Goal: Feedback & Contribution: Submit feedback/report problem

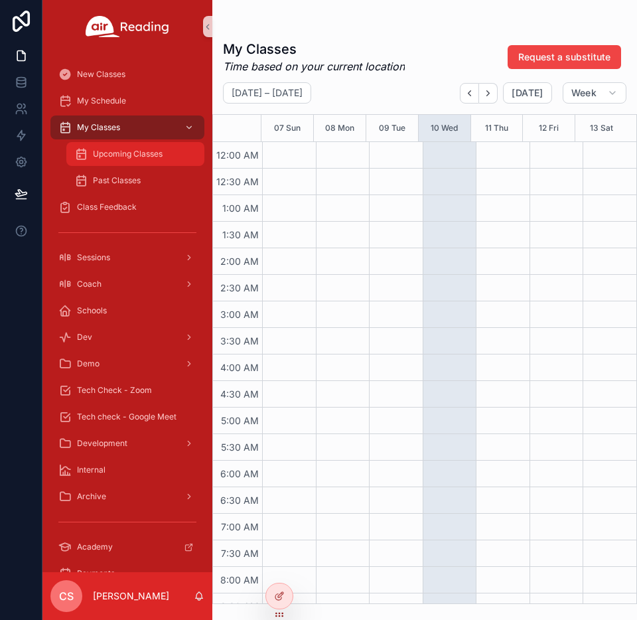
click at [119, 157] on span "Upcoming Classes" at bounding box center [128, 154] width 70 height 11
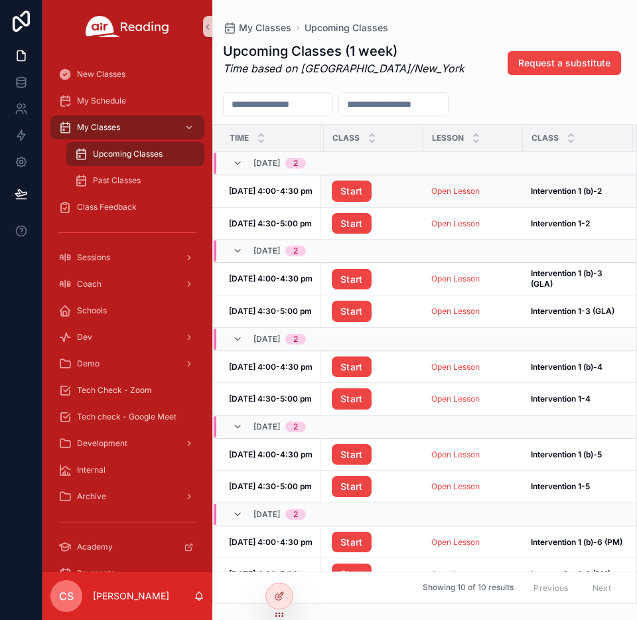
scroll to position [0, 191]
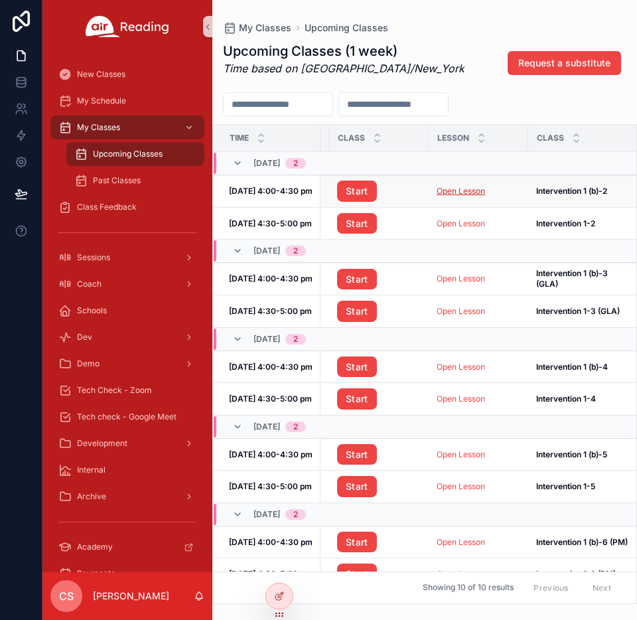
click at [445, 191] on link "Open Lesson" at bounding box center [461, 191] width 48 height 10
click at [453, 222] on link "Open Lesson" at bounding box center [461, 223] width 48 height 10
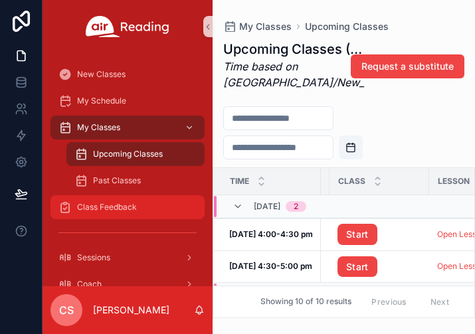
click at [103, 207] on span "Class Feedback" at bounding box center [107, 207] width 60 height 11
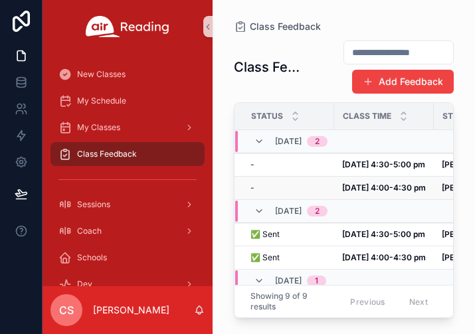
click at [285, 185] on div "- -" at bounding box center [288, 188] width 76 height 11
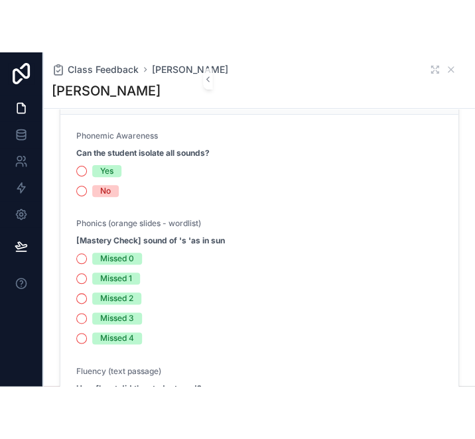
scroll to position [396, 0]
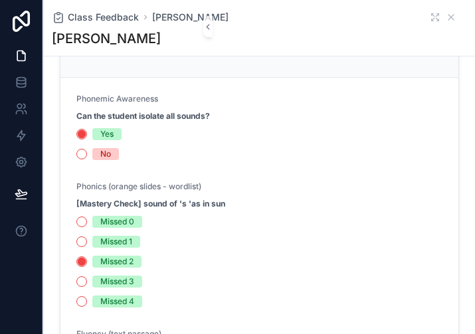
type textarea "**********"
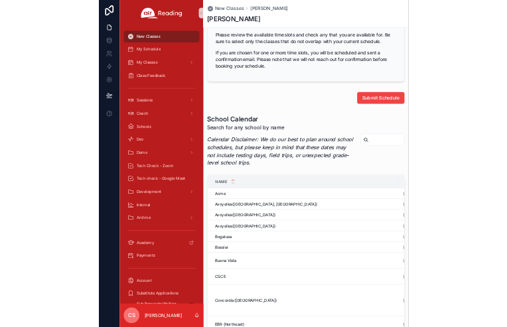
scroll to position [1531, 0]
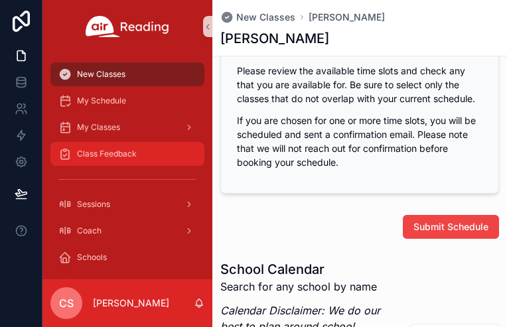
click at [86, 157] on span "Class Feedback" at bounding box center [107, 154] width 60 height 11
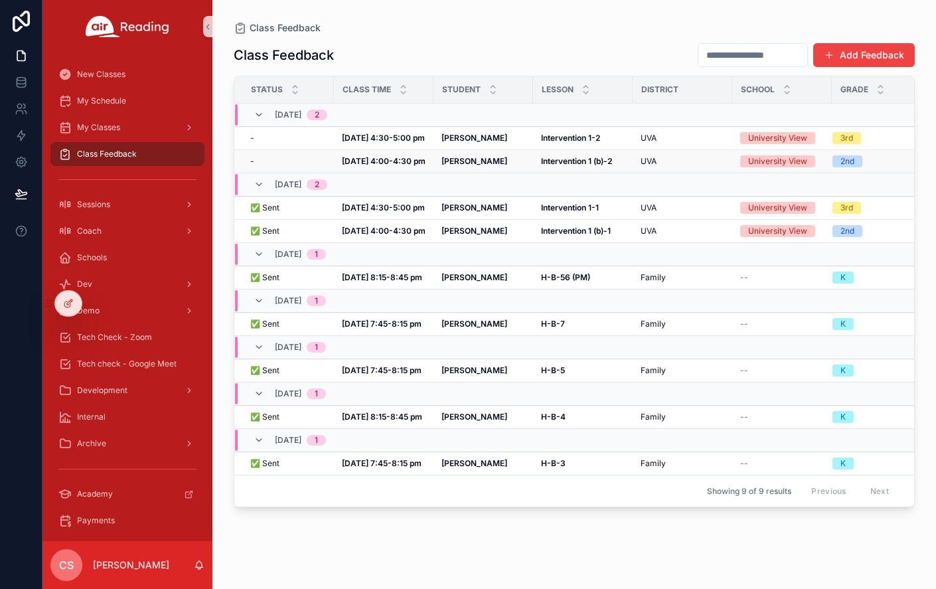
click at [455, 165] on strong "[PERSON_NAME]" at bounding box center [474, 161] width 66 height 10
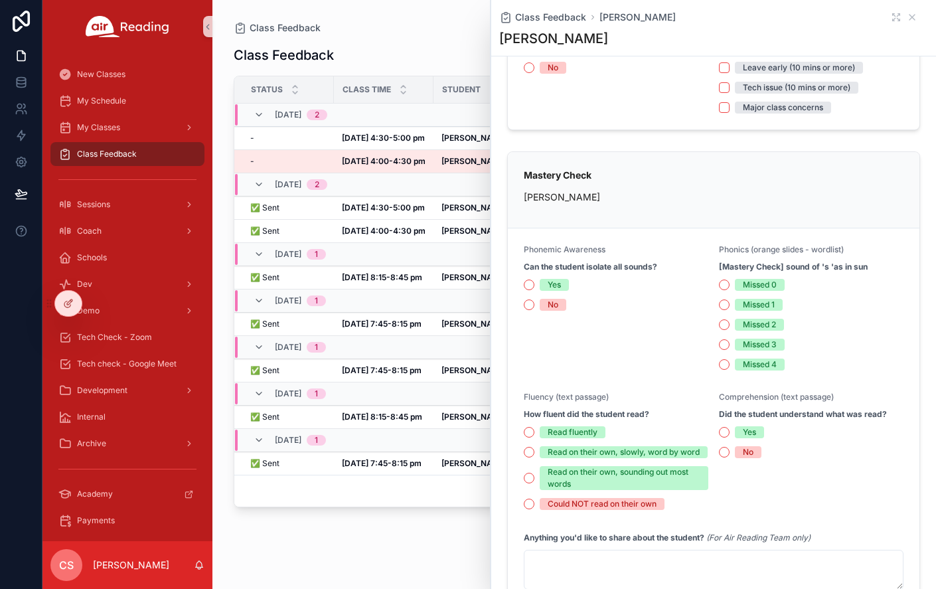
scroll to position [180, 0]
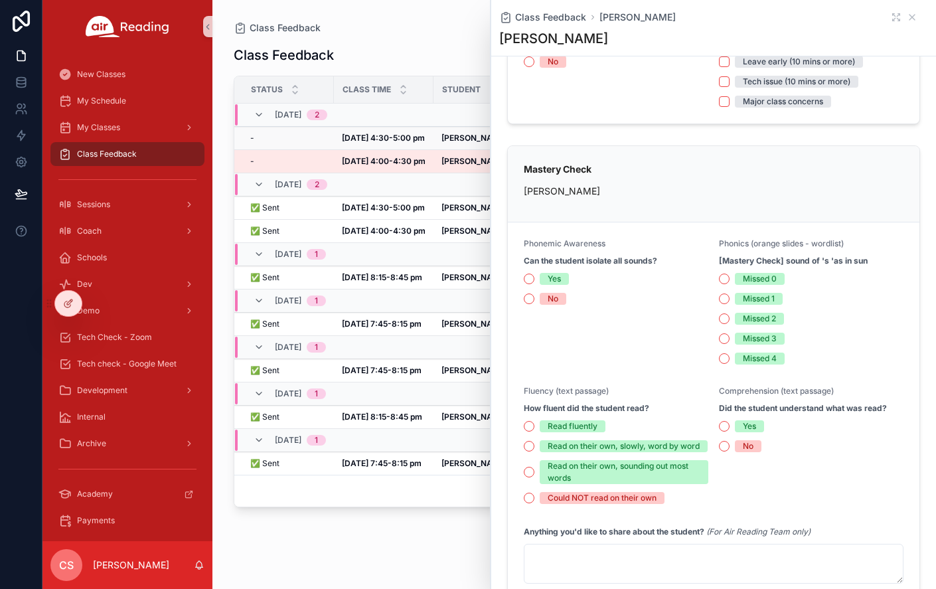
click at [408, 141] on strong "[DATE] 4:30-5:00 pm" at bounding box center [383, 138] width 83 height 10
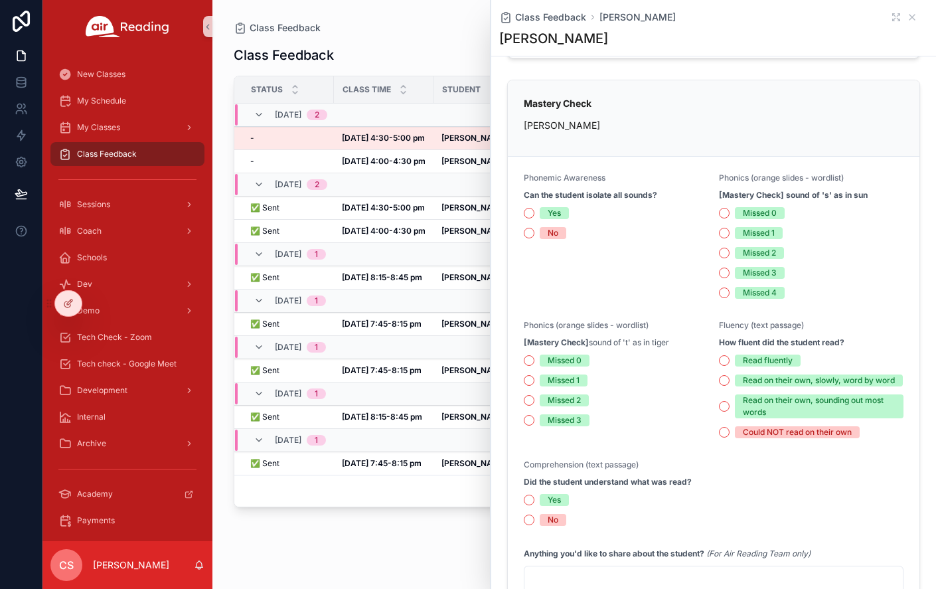
scroll to position [234, 0]
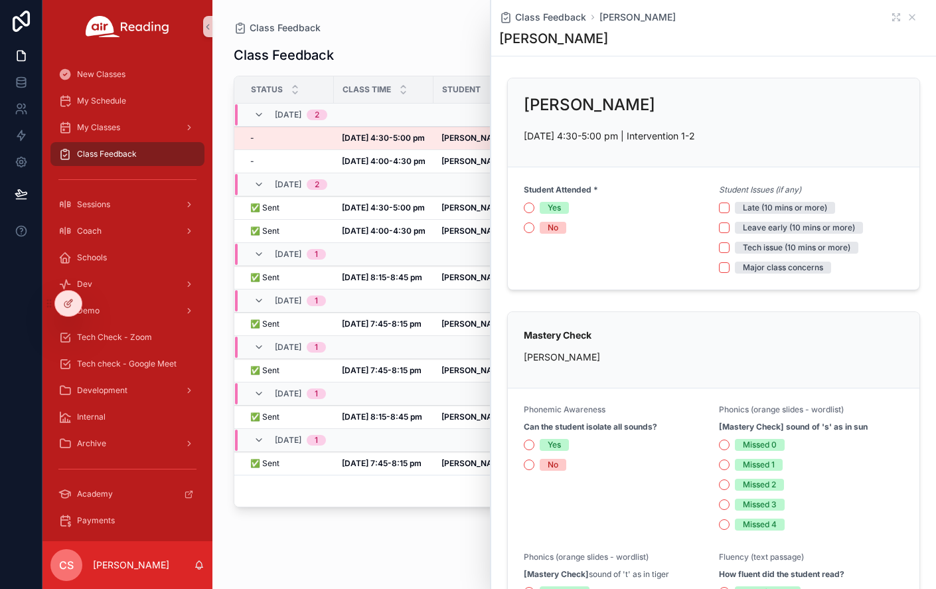
scroll to position [234, 0]
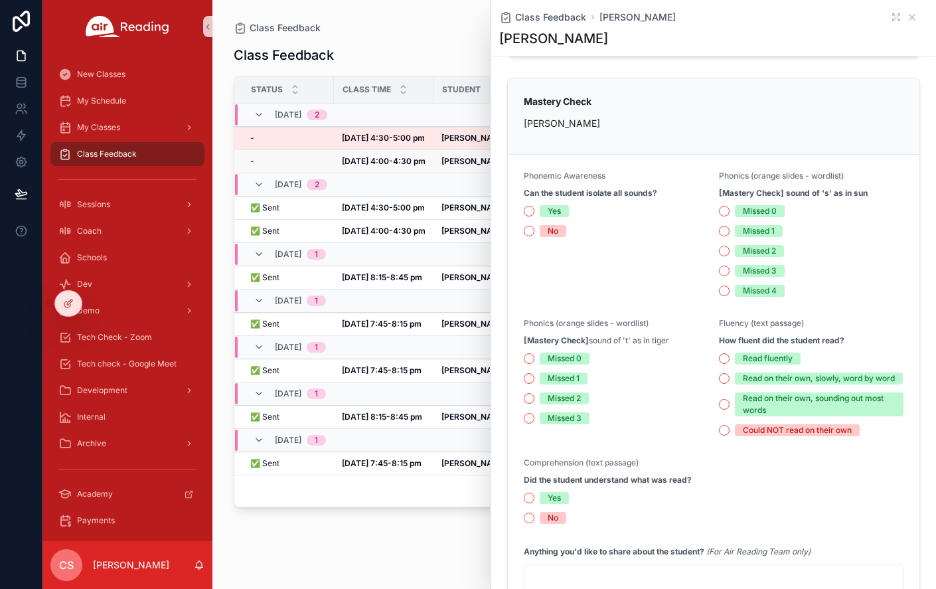
click at [368, 158] on strong "[DATE] 4:00-4:30 pm" at bounding box center [384, 161] width 84 height 10
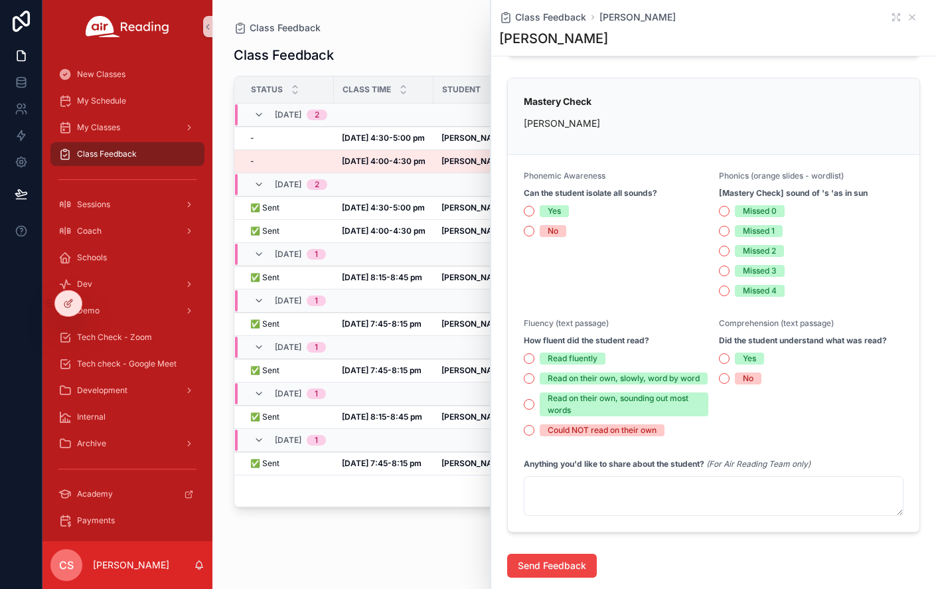
click at [534, 213] on div "Yes" at bounding box center [616, 211] width 185 height 12
click at [529, 210] on button "Yes" at bounding box center [529, 211] width 11 height 11
click at [123, 128] on div "My Classes" at bounding box center [127, 127] width 138 height 21
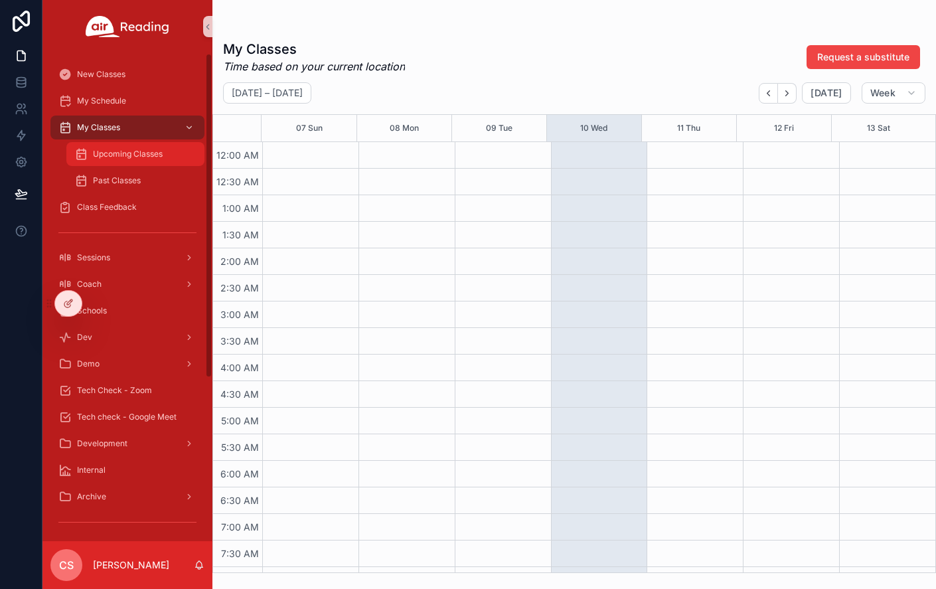
click at [147, 157] on span "Upcoming Classes" at bounding box center [128, 154] width 70 height 11
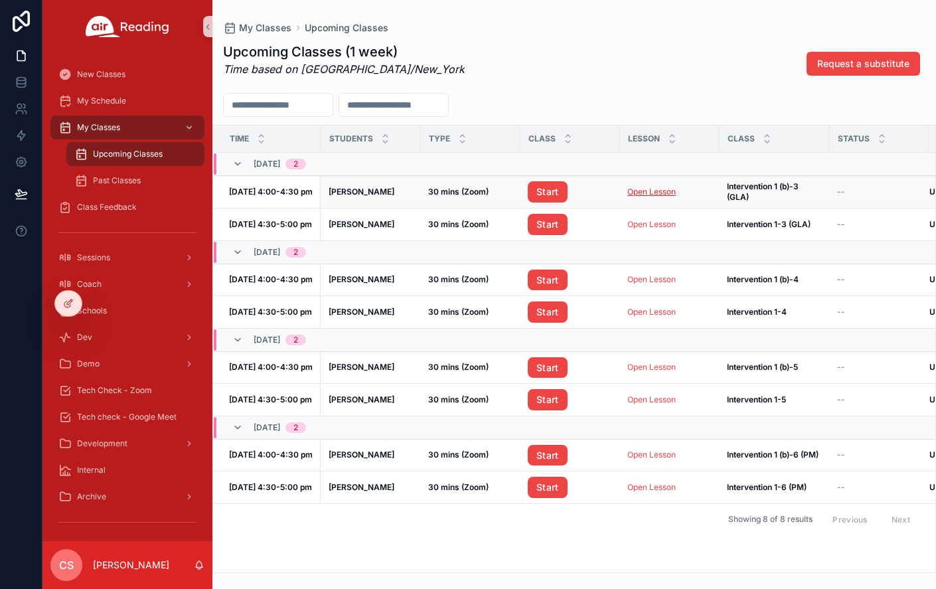
click at [659, 192] on link "Open Lesson" at bounding box center [651, 192] width 48 height 10
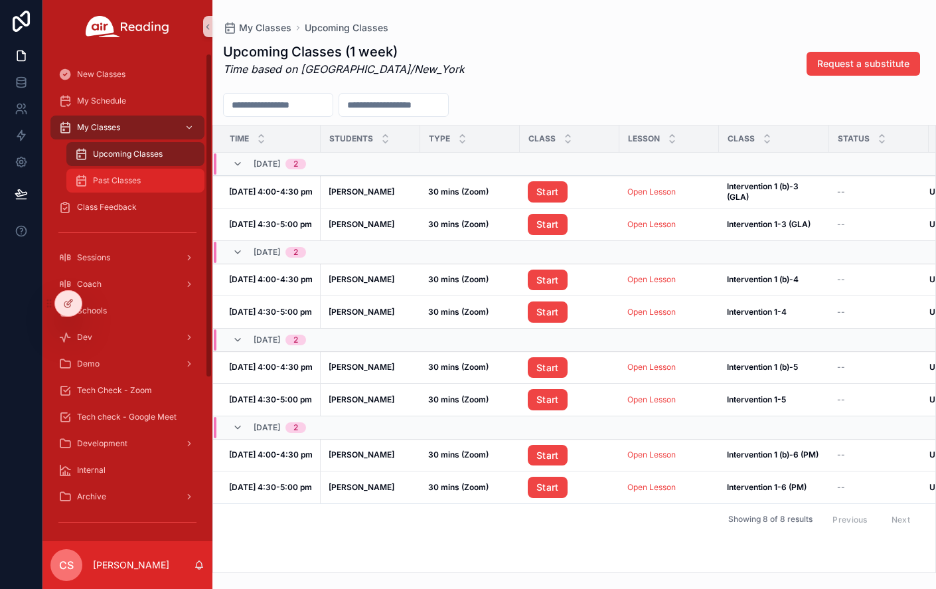
click at [137, 182] on span "Past Classes" at bounding box center [117, 180] width 48 height 11
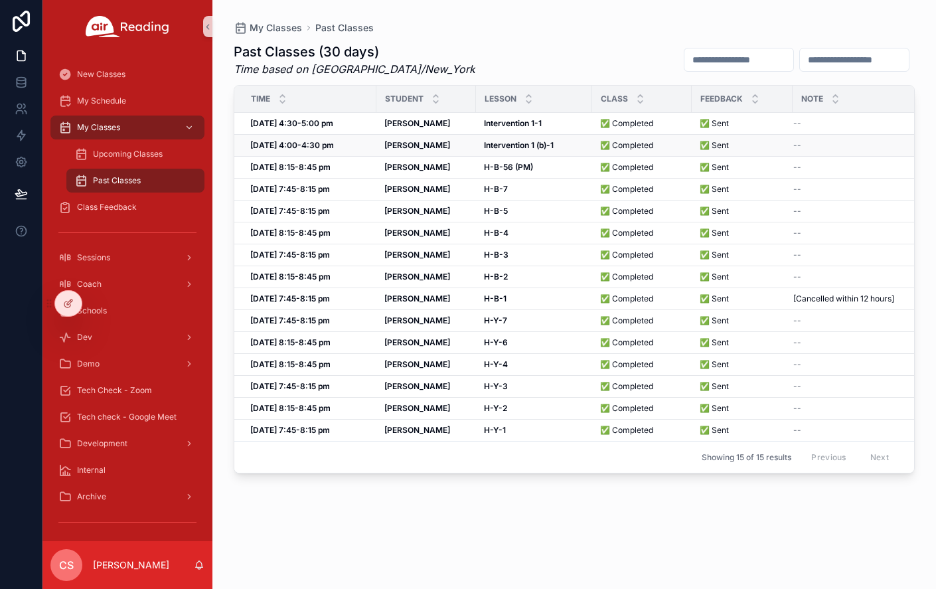
click at [540, 149] on strong "Intervention 1 (b)-1" at bounding box center [519, 145] width 70 height 10
click at [110, 128] on span "My Classes" at bounding box center [98, 127] width 43 height 11
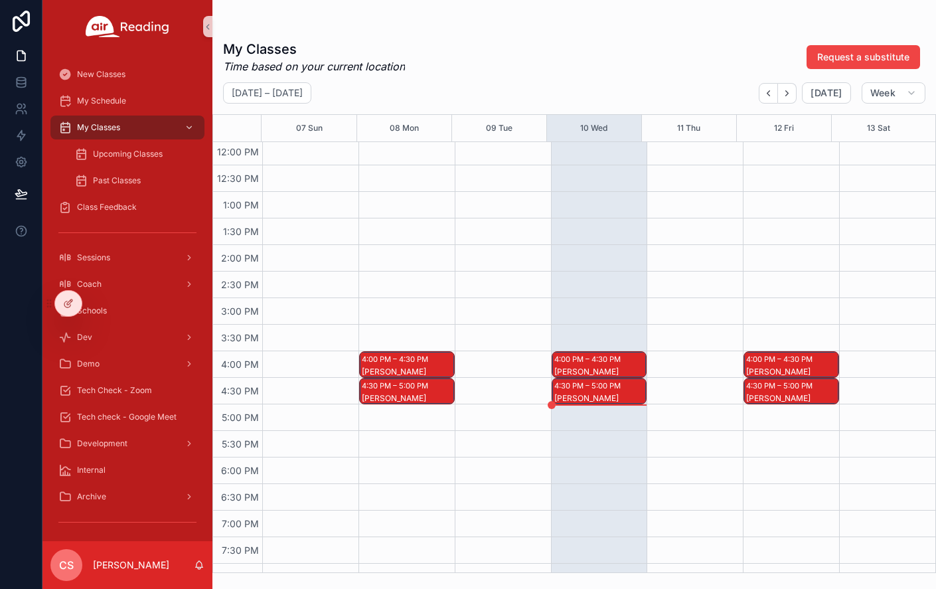
scroll to position [649, 0]
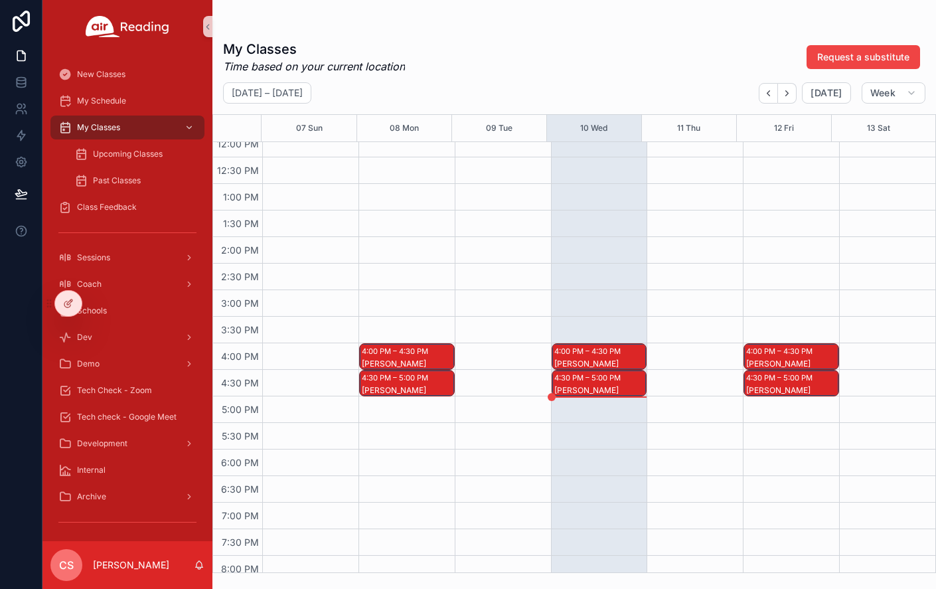
click at [615, 358] on div "[PERSON_NAME]" at bounding box center [600, 364] width 92 height 12
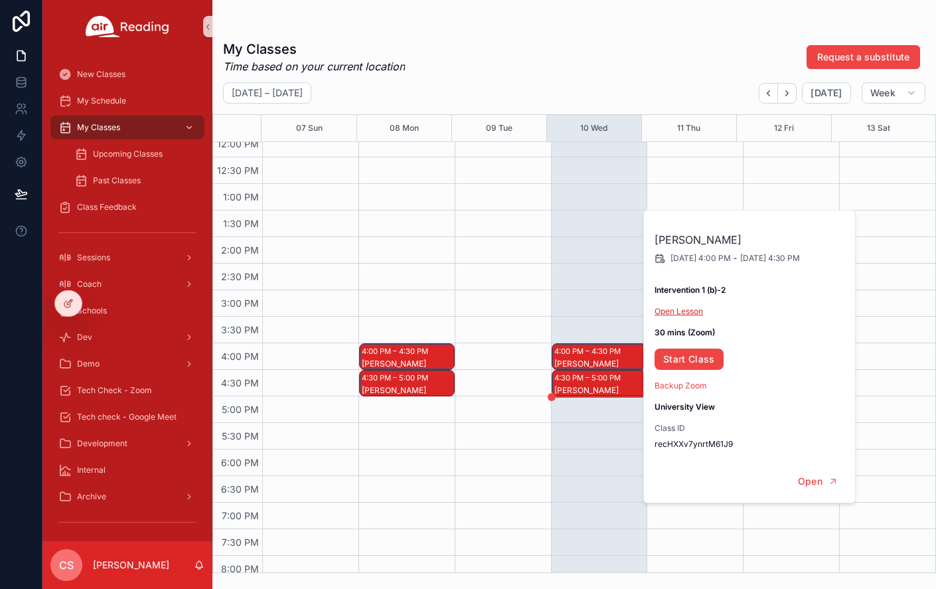
click at [666, 309] on link "Open Lesson" at bounding box center [679, 311] width 48 height 10
click at [125, 199] on div "Class Feedback" at bounding box center [127, 206] width 138 height 21
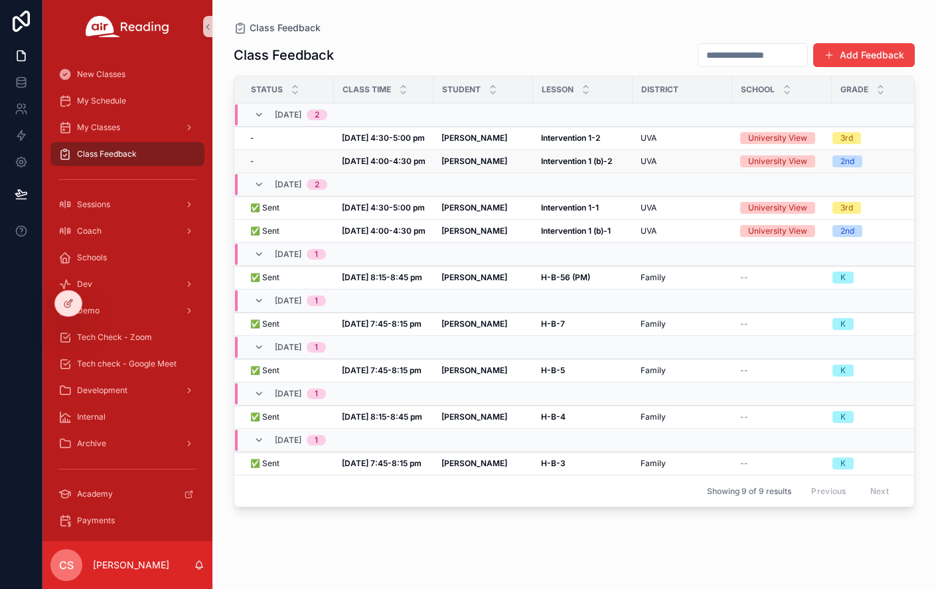
click at [566, 163] on strong "Intervention 1 (b)-2" at bounding box center [576, 161] width 71 height 10
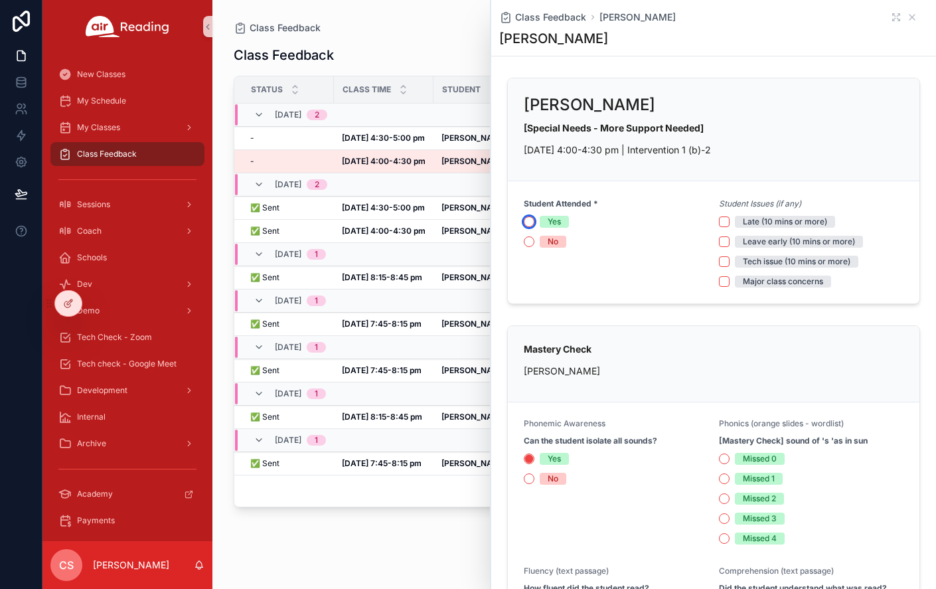
click at [531, 222] on button "Yes" at bounding box center [529, 221] width 11 height 11
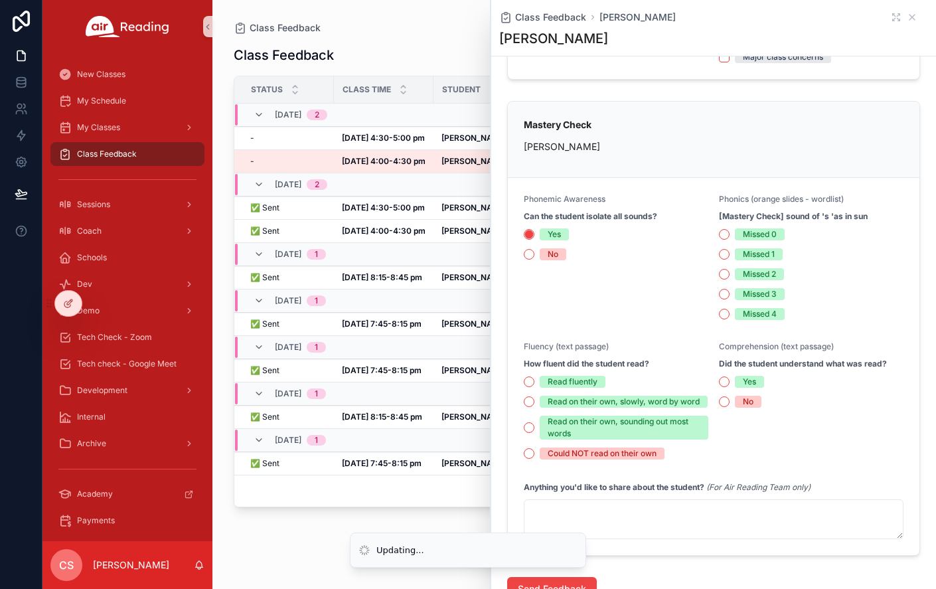
scroll to position [236, 0]
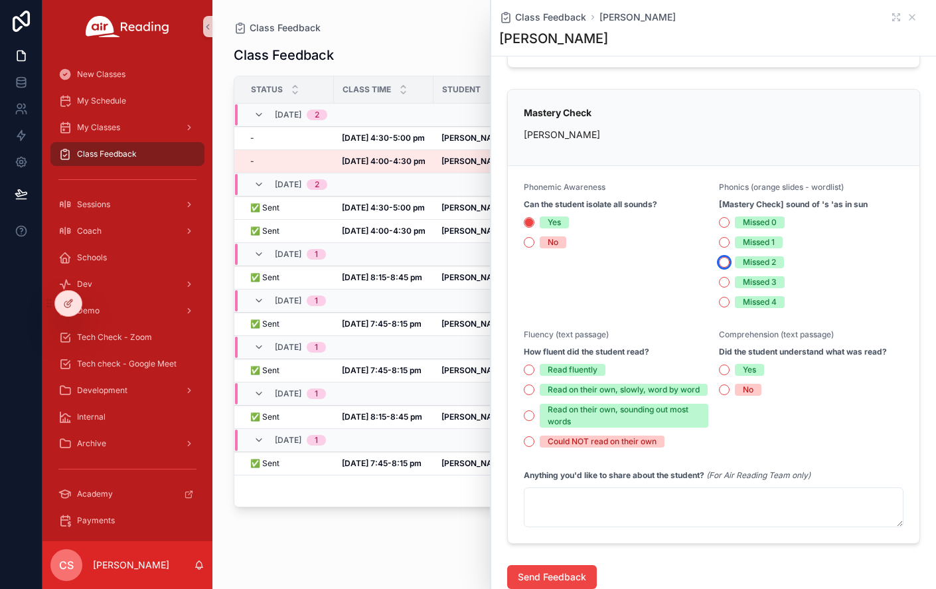
click at [719, 261] on button "Missed 2" at bounding box center [724, 262] width 11 height 11
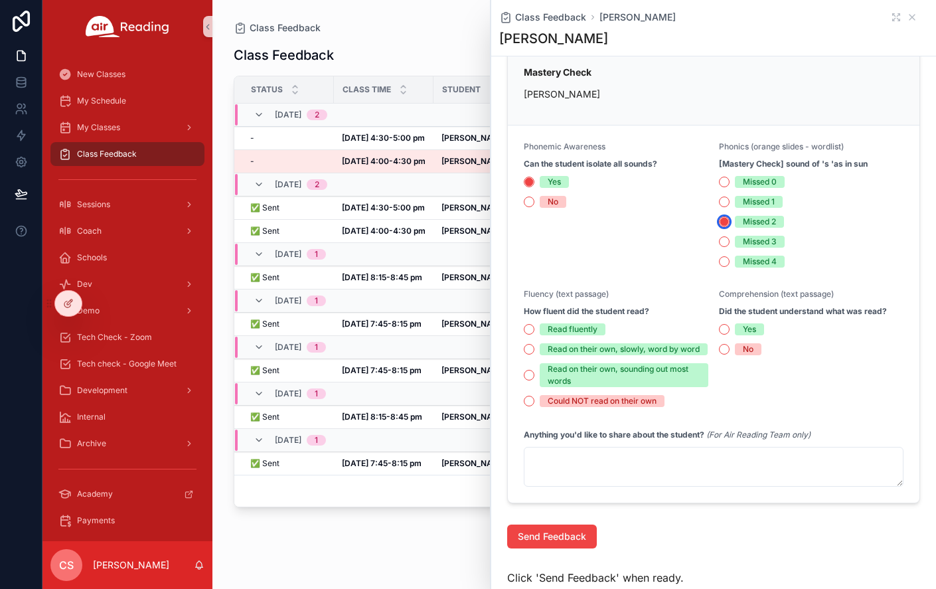
scroll to position [279, 0]
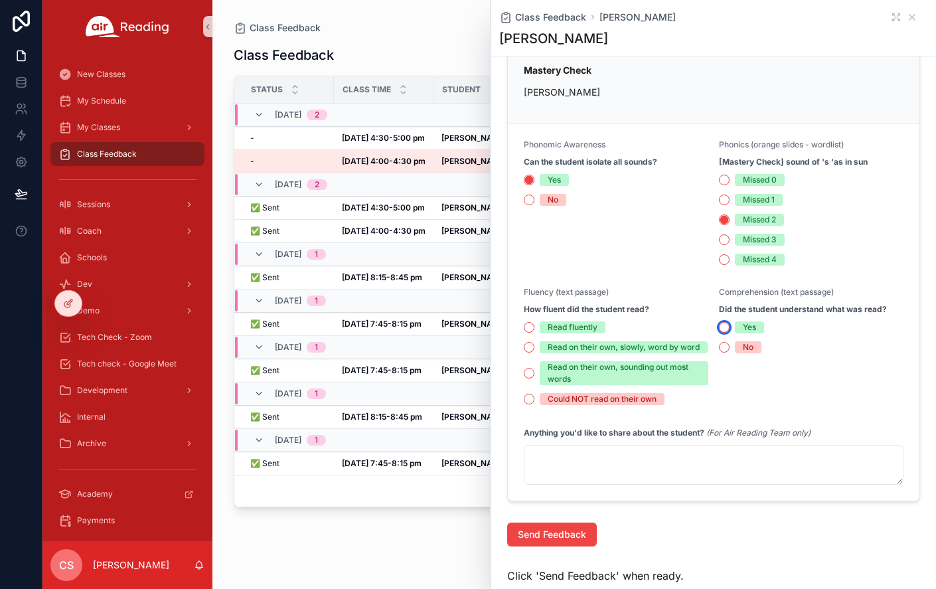
click at [720, 328] on button "Yes" at bounding box center [724, 327] width 11 height 11
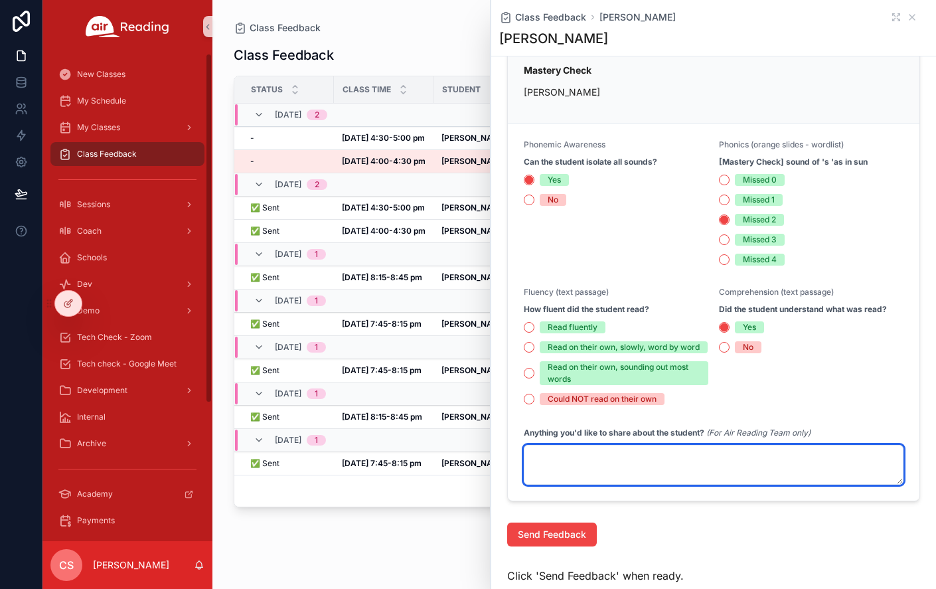
click at [560, 480] on textarea "scrollable content" at bounding box center [714, 465] width 380 height 40
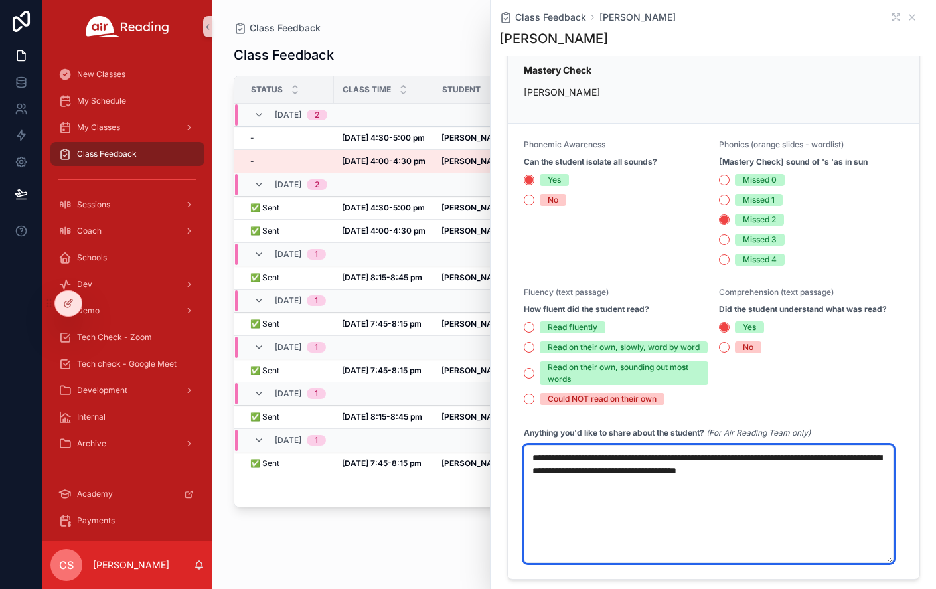
click at [736, 481] on textarea "**********" at bounding box center [709, 504] width 370 height 118
click at [805, 506] on textarea "**********" at bounding box center [709, 504] width 370 height 118
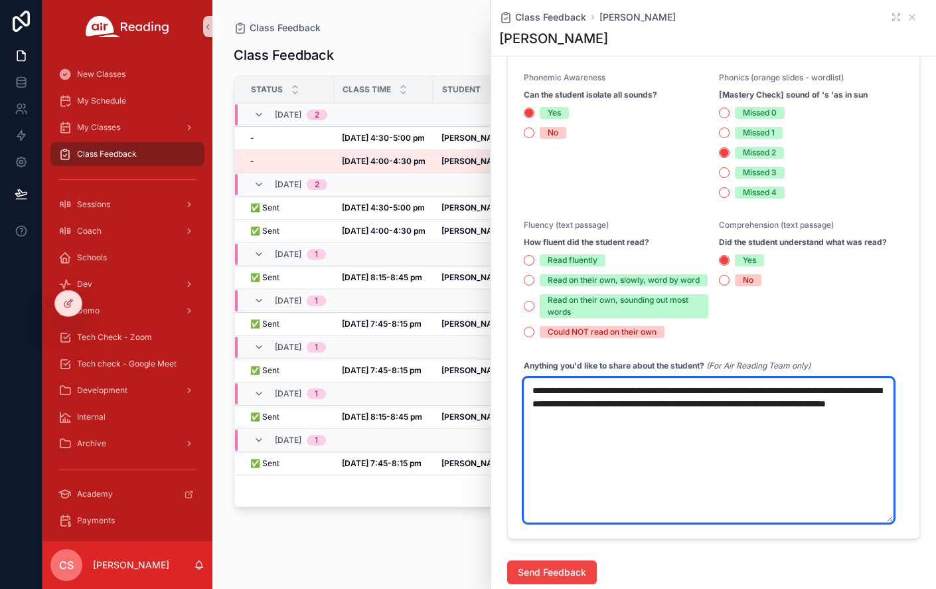
scroll to position [349, 0]
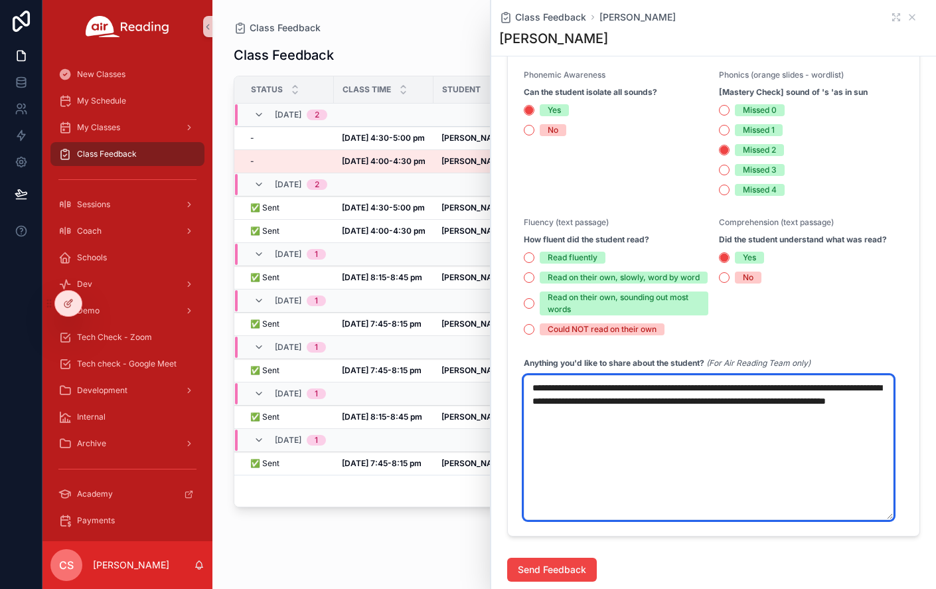
drag, startPoint x: 681, startPoint y: 425, endPoint x: 499, endPoint y: 394, distance: 184.4
click at [499, 394] on div "**********" at bounding box center [713, 256] width 429 height 570
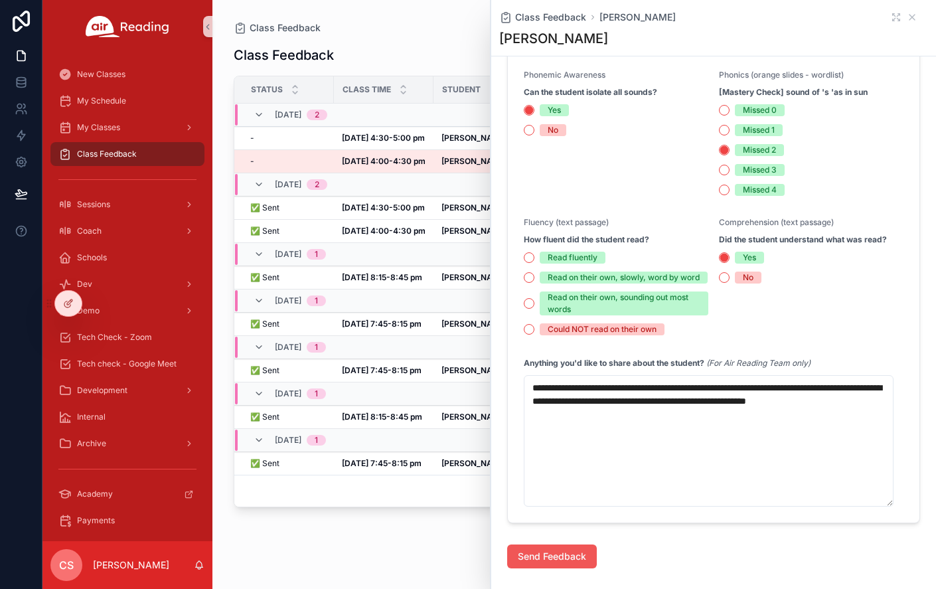
click at [564, 563] on span "Send Feedback" at bounding box center [552, 556] width 68 height 13
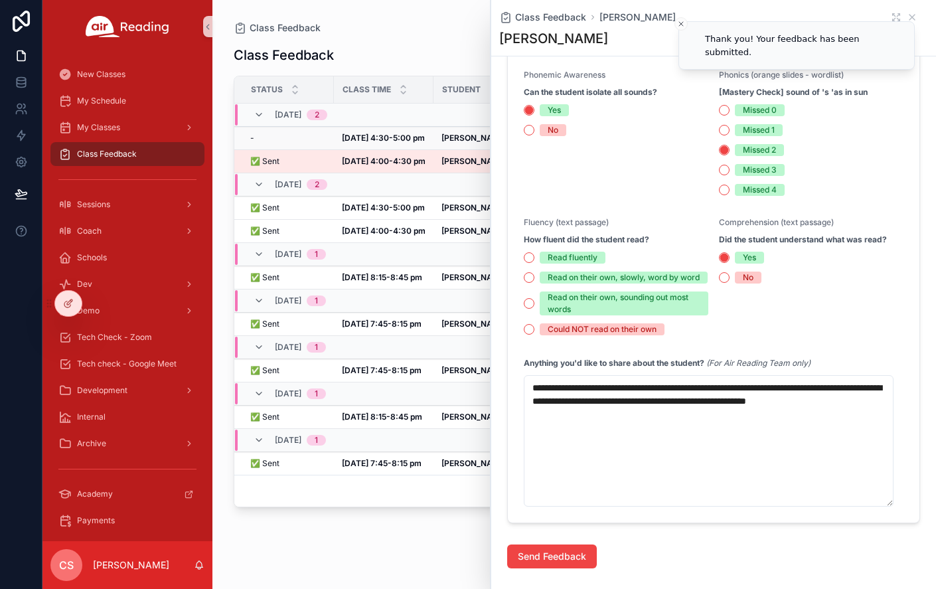
type textarea "**********"
click at [349, 137] on strong "[DATE] 4:30-5:00 pm" at bounding box center [383, 138] width 83 height 10
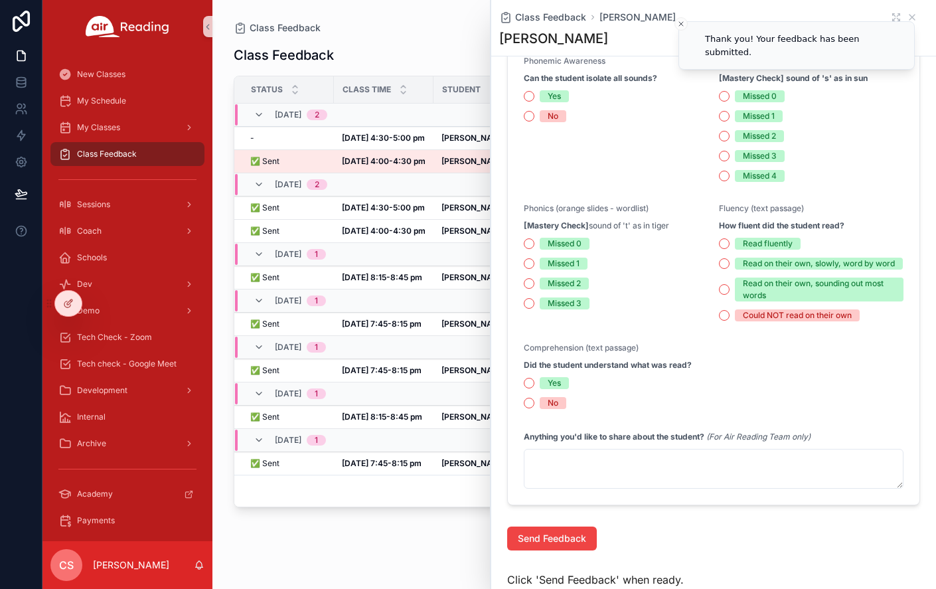
scroll to position [335, 0]
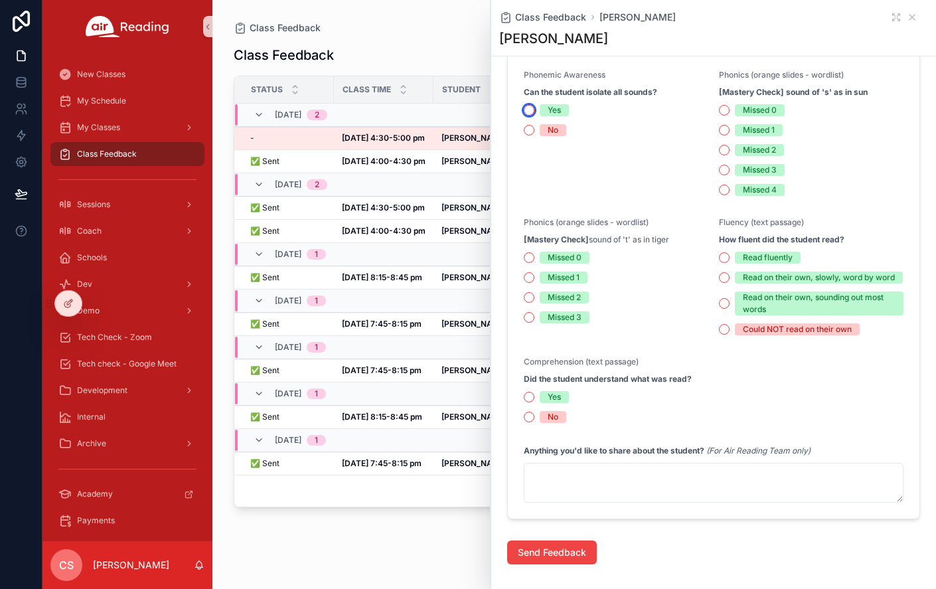
click at [530, 109] on button "Yes" at bounding box center [529, 110] width 11 height 11
click at [720, 127] on button "Missed 1" at bounding box center [724, 130] width 11 height 11
click at [532, 258] on button "Missed 0" at bounding box center [529, 257] width 11 height 11
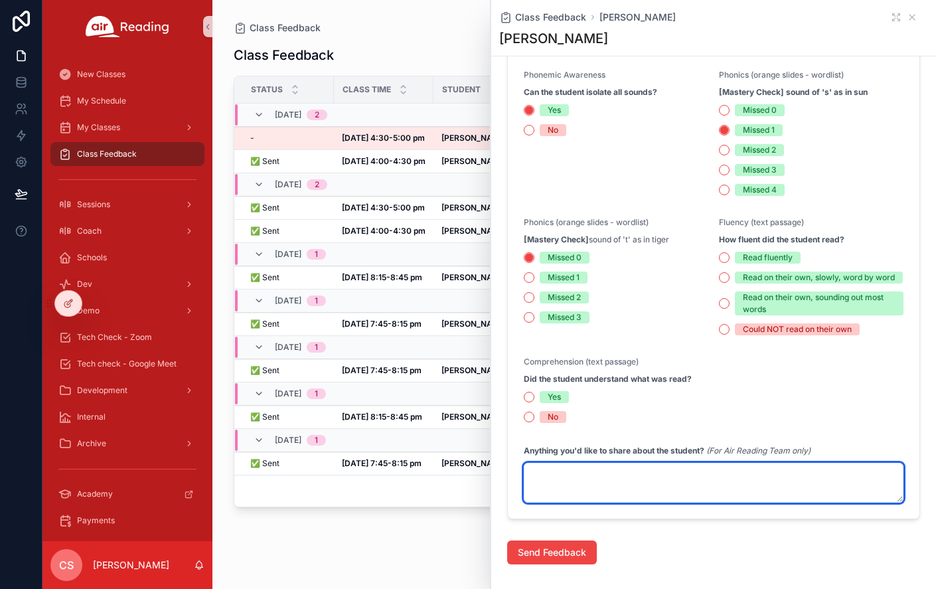
click at [550, 479] on textarea "scrollable content" at bounding box center [714, 483] width 380 height 40
type textarea "*"
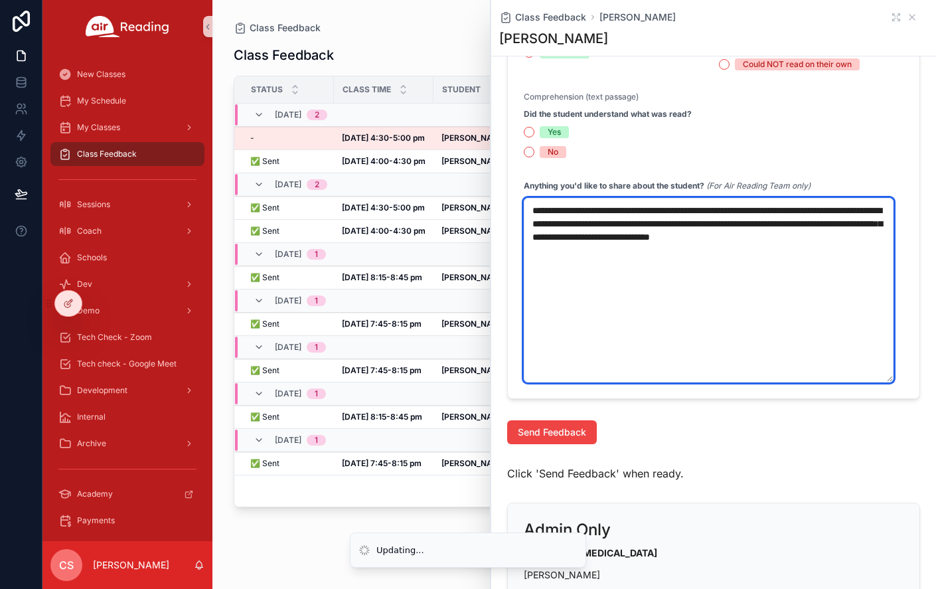
scroll to position [610, 0]
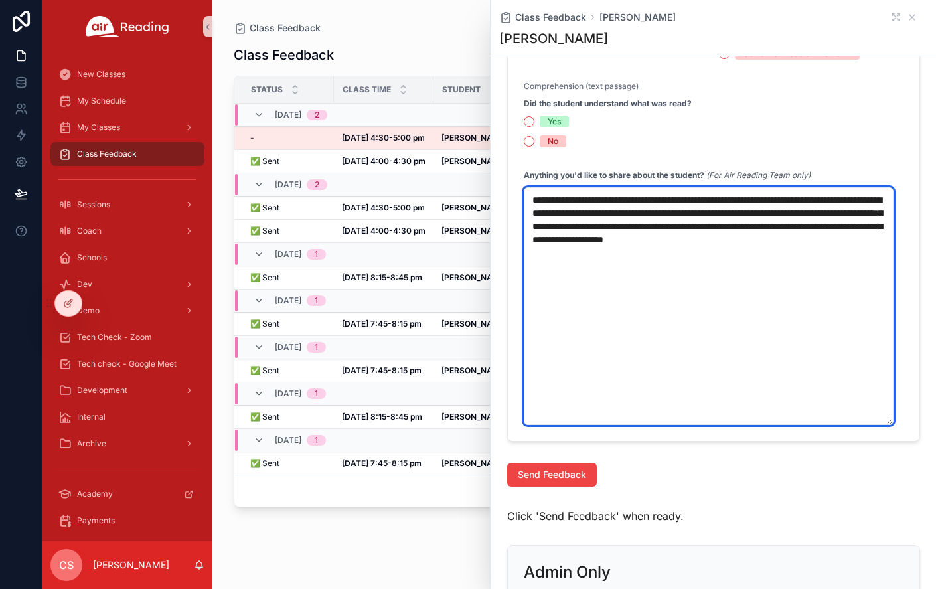
click at [633, 268] on textarea "**********" at bounding box center [709, 306] width 370 height 238
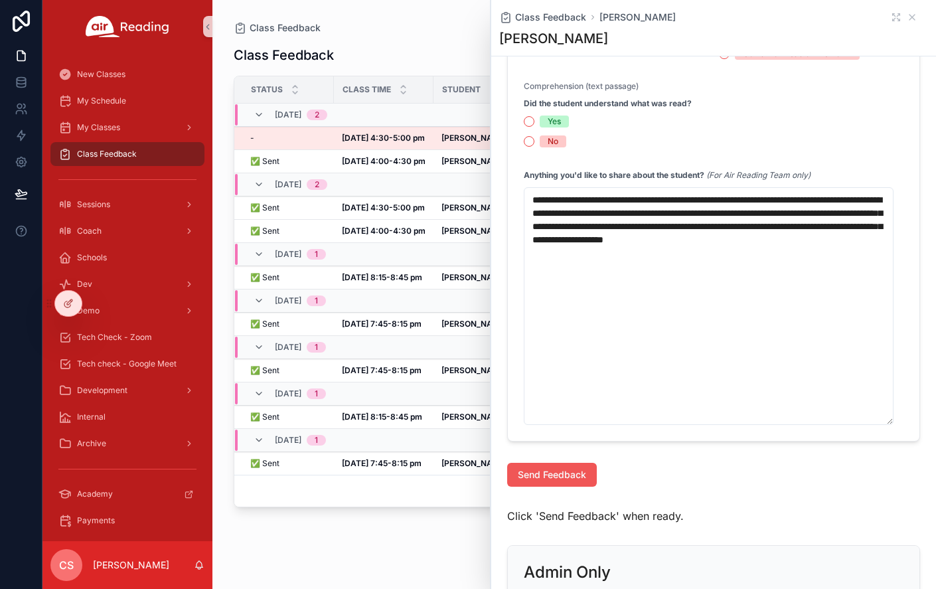
click at [558, 479] on span "Send Feedback" at bounding box center [552, 474] width 68 height 13
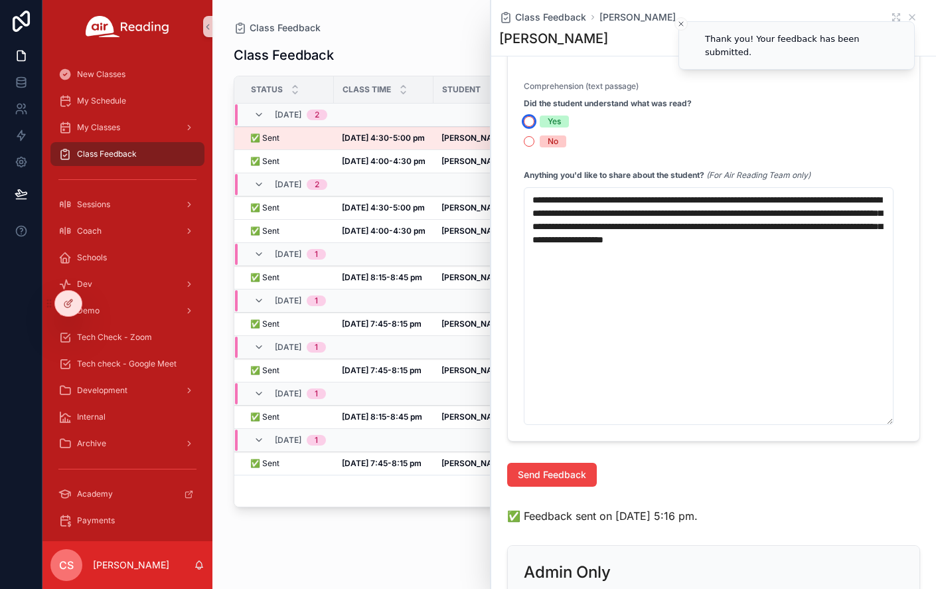
click at [528, 127] on button "Yes" at bounding box center [529, 121] width 11 height 11
click at [530, 125] on circle "scrollable content" at bounding box center [529, 121] width 8 height 8
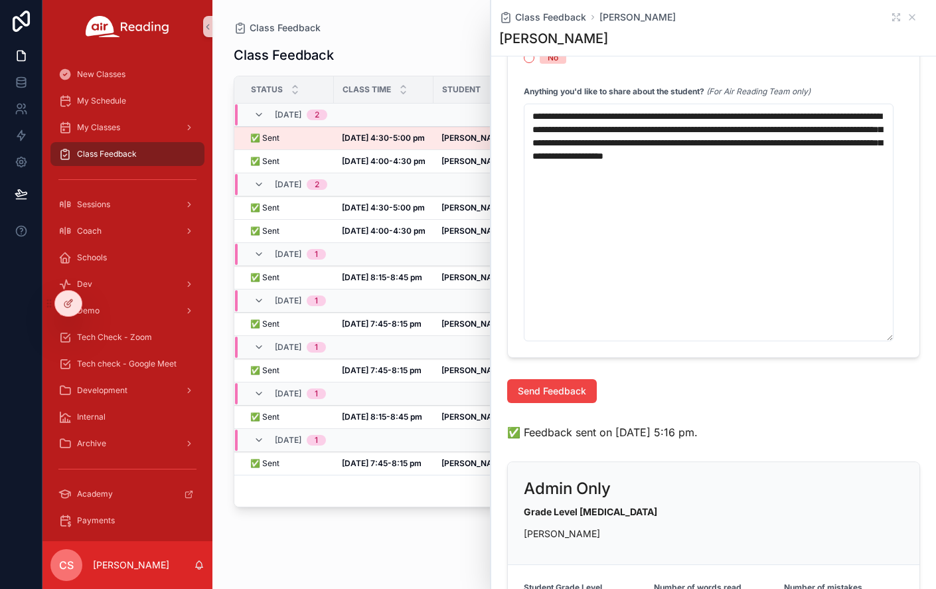
scroll to position [695, 0]
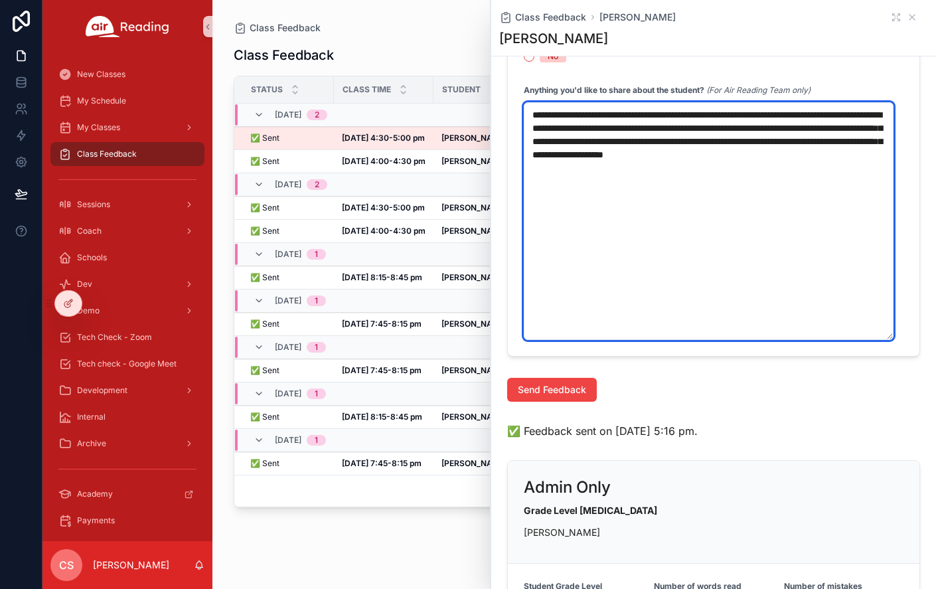
click at [607, 145] on textarea "**********" at bounding box center [709, 221] width 370 height 238
paste textarea "*"
type textarea "**********"
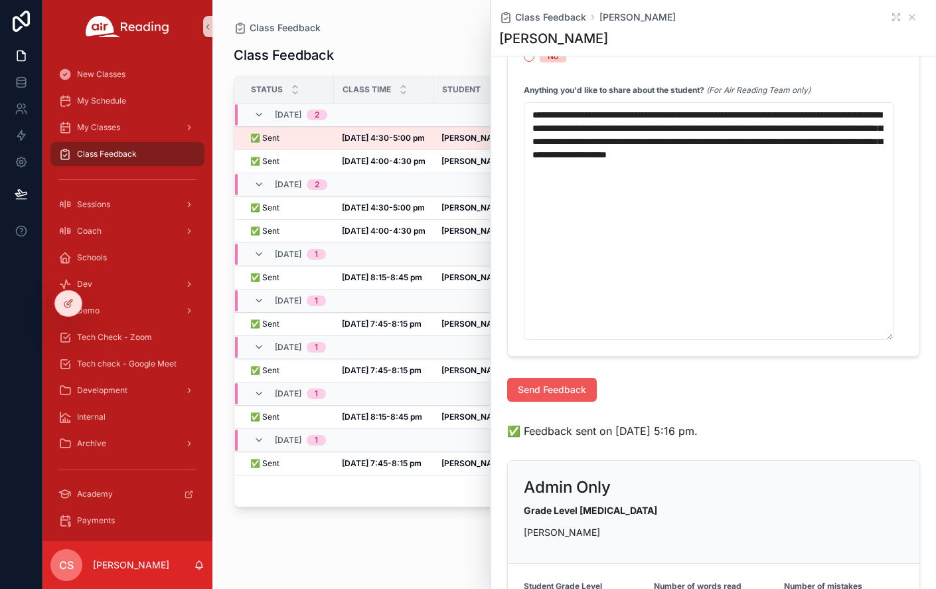
click at [544, 396] on span "Send Feedback" at bounding box center [552, 389] width 68 height 13
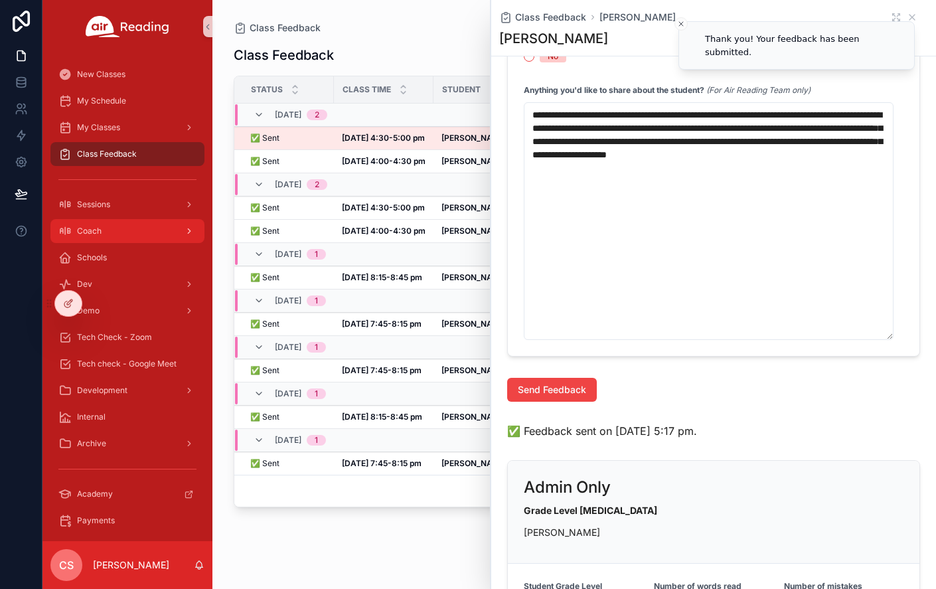
click at [114, 226] on div "Coach" at bounding box center [127, 230] width 138 height 21
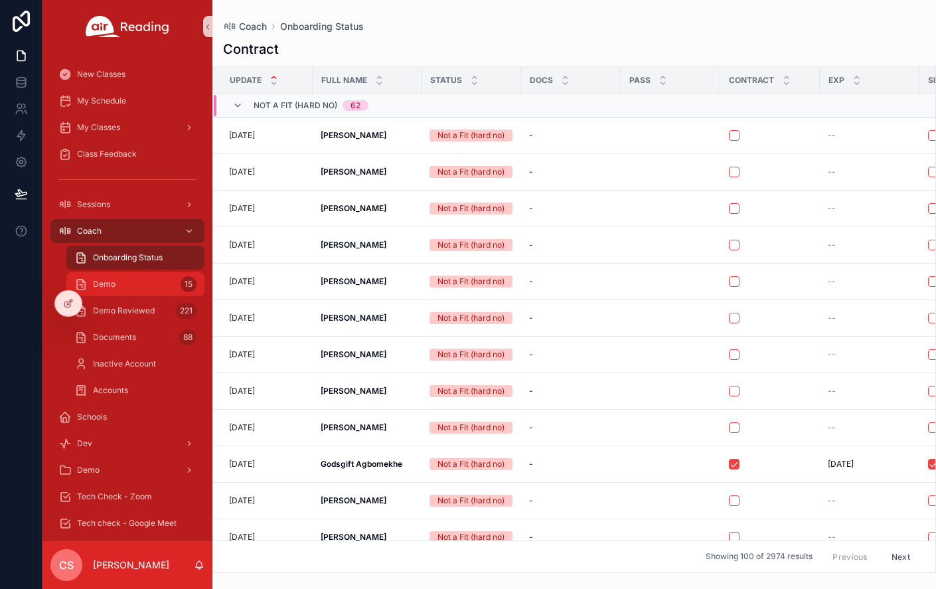
click at [133, 283] on div "Demo 15" at bounding box center [135, 283] width 122 height 21
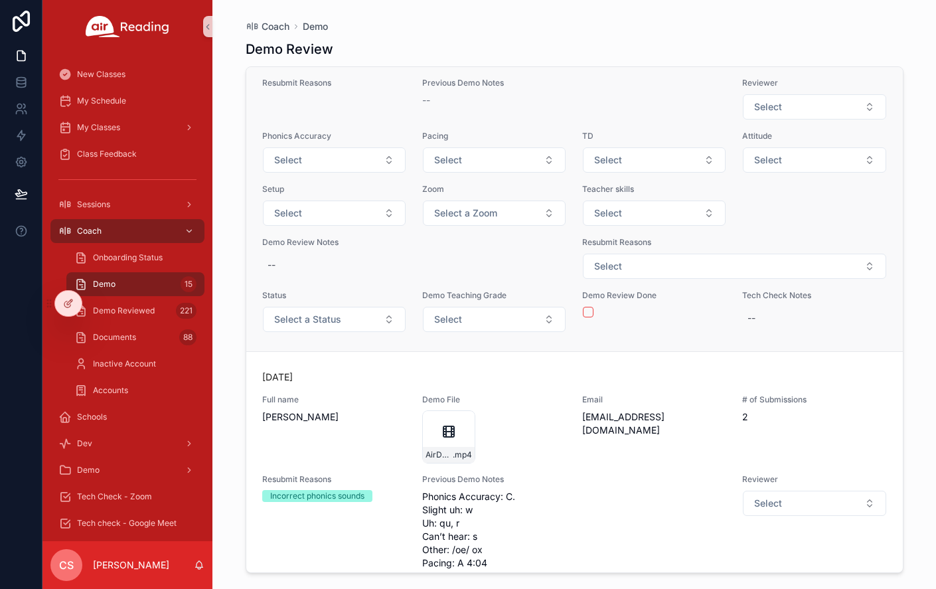
scroll to position [125, 0]
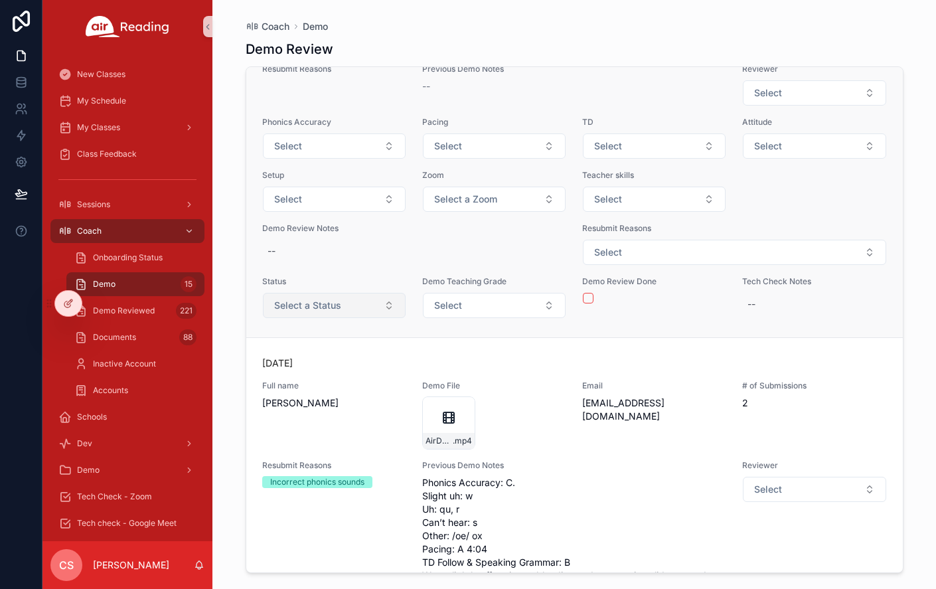
click at [364, 299] on button "Select a Status" at bounding box center [334, 305] width 143 height 25
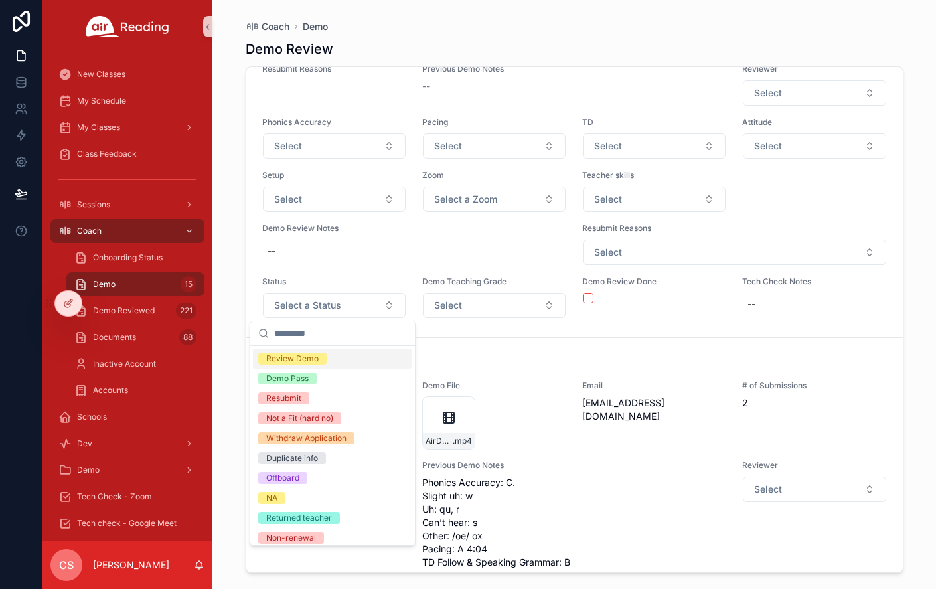
click at [316, 359] on div "Review Demo" at bounding box center [292, 358] width 52 height 12
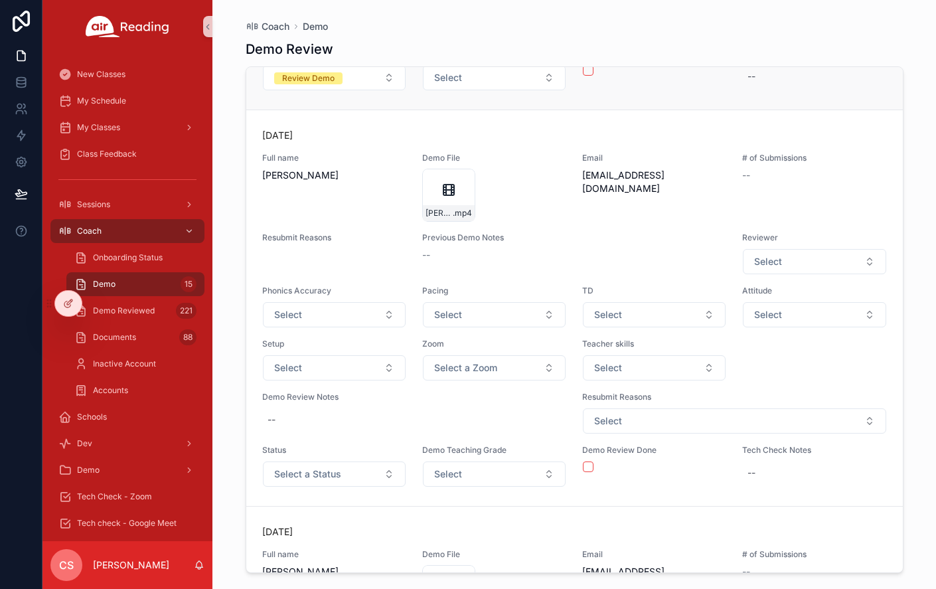
scroll to position [957, 0]
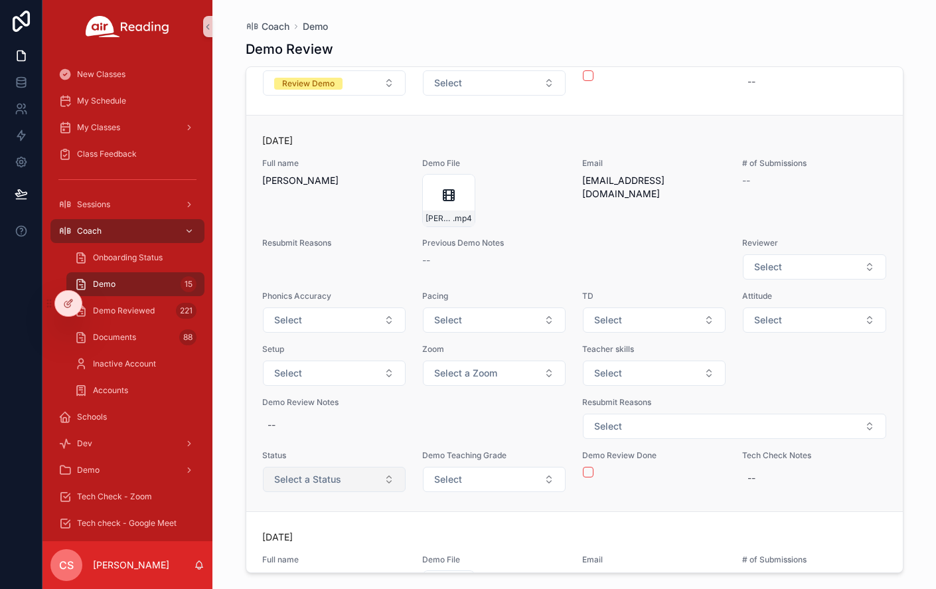
click at [327, 478] on span "Select a Status" at bounding box center [307, 479] width 67 height 13
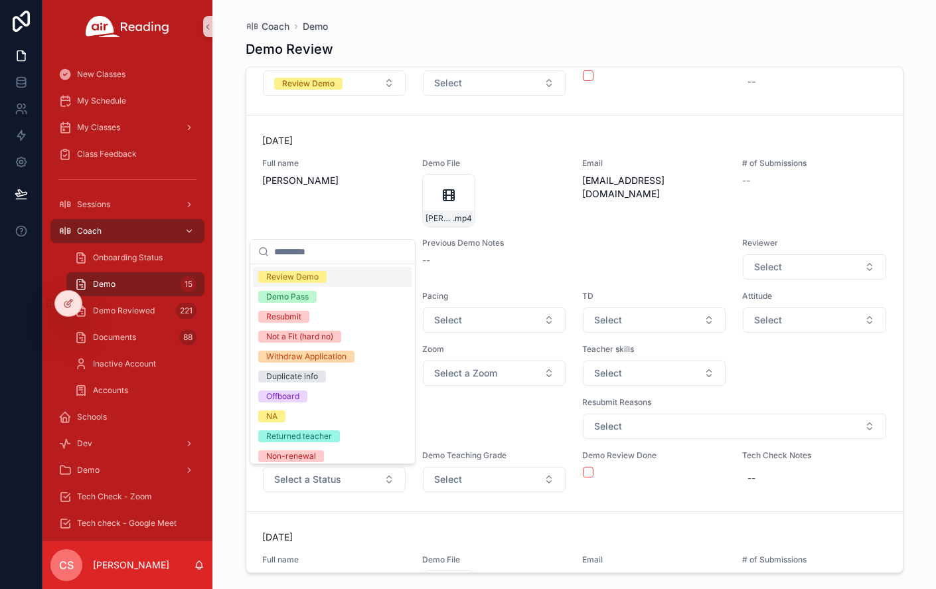
click at [320, 275] on span "Review Demo" at bounding box center [292, 277] width 68 height 12
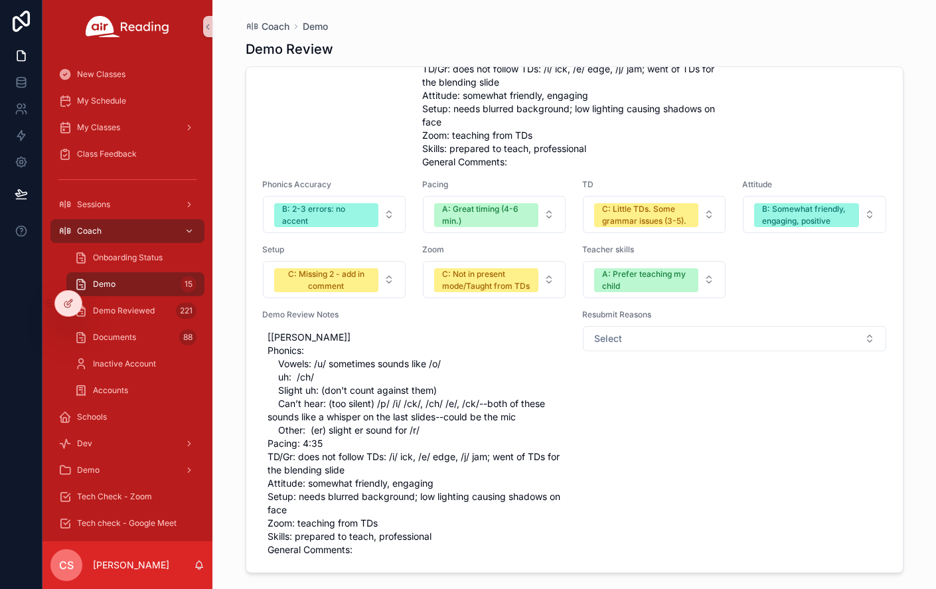
scroll to position [5427, 0]
